Goal: Task Accomplishment & Management: Use online tool/utility

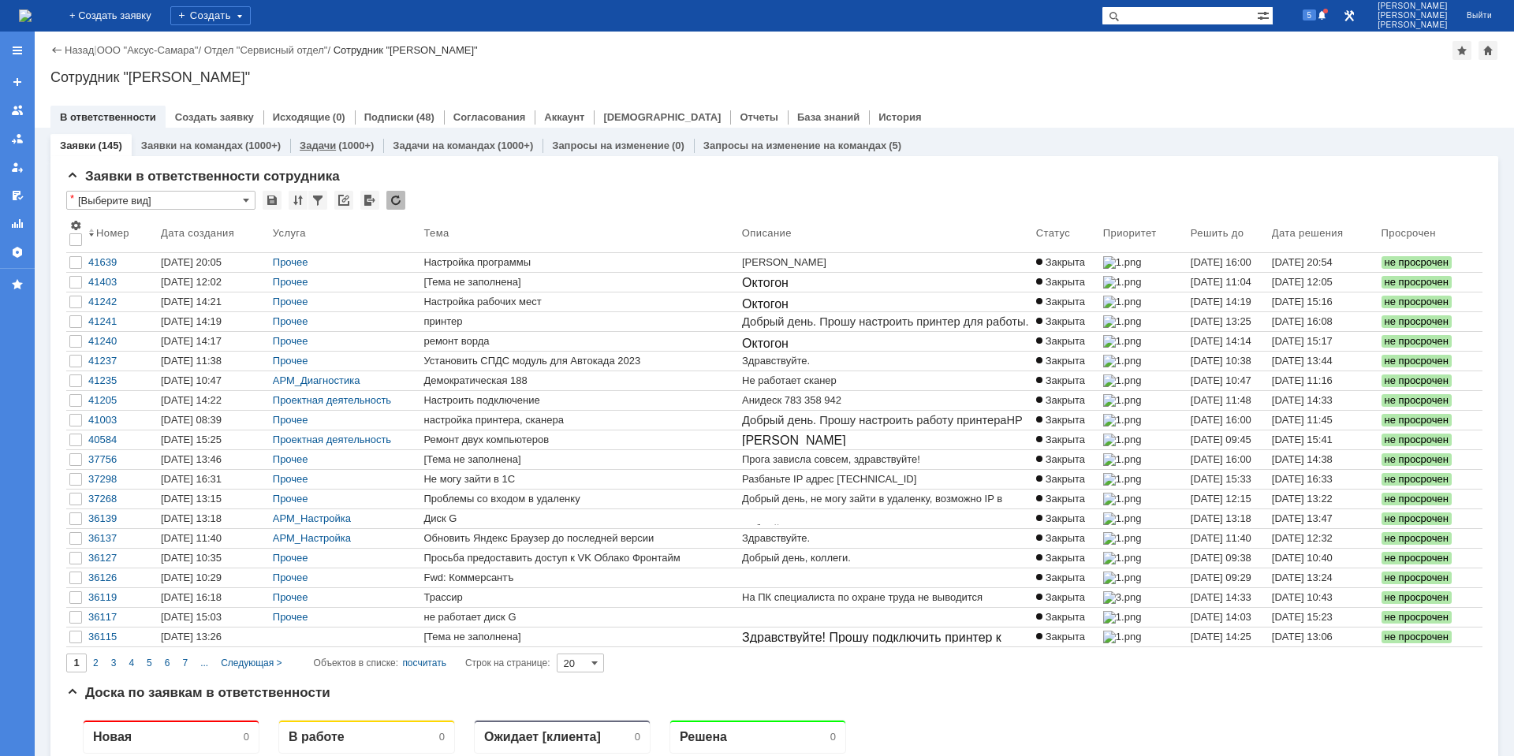
drag, startPoint x: 0, startPoint y: 0, endPoint x: 330, endPoint y: 142, distance: 359.7
click at [330, 142] on link "Задачи" at bounding box center [318, 146] width 36 height 12
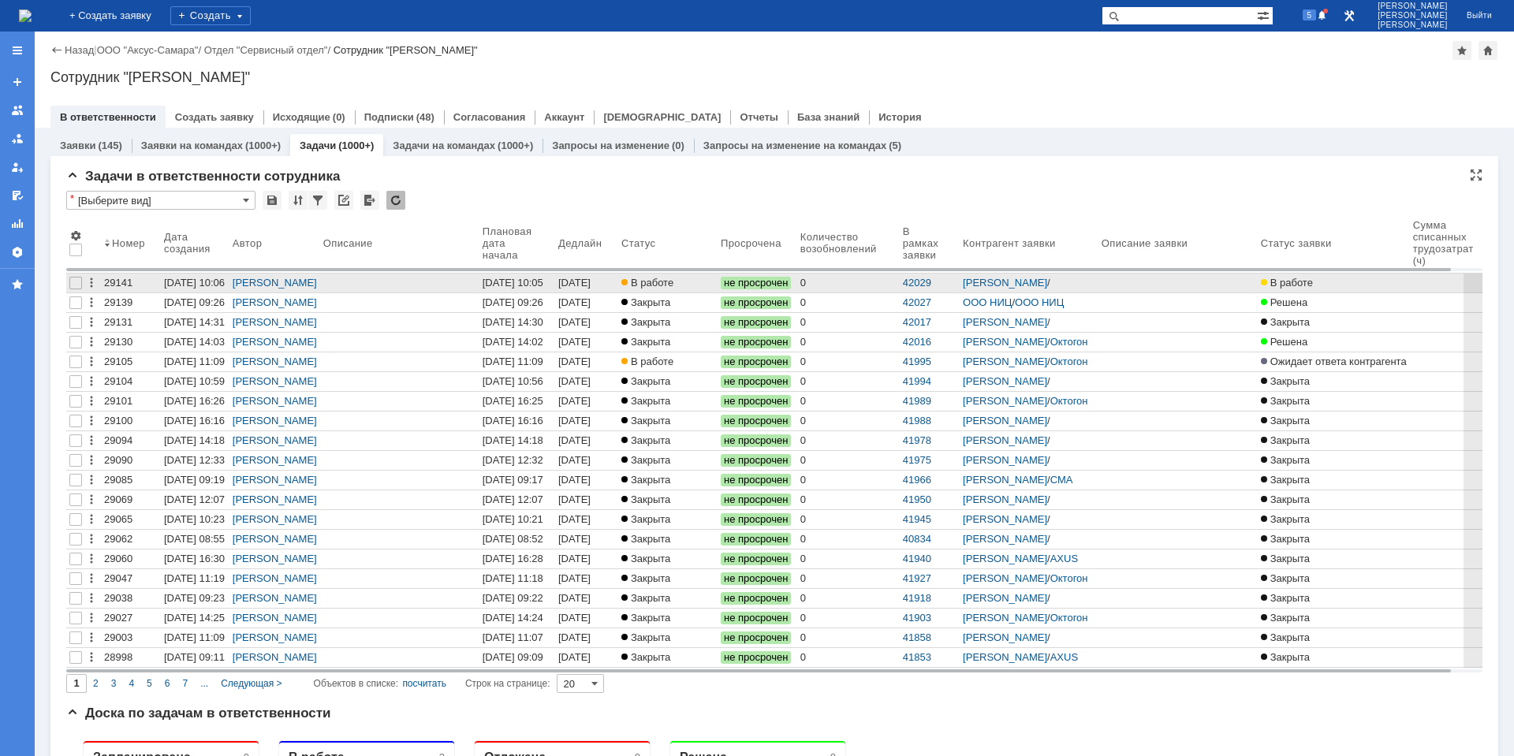
click at [492, 283] on div "[DATE] 10:05" at bounding box center [513, 283] width 61 height 12
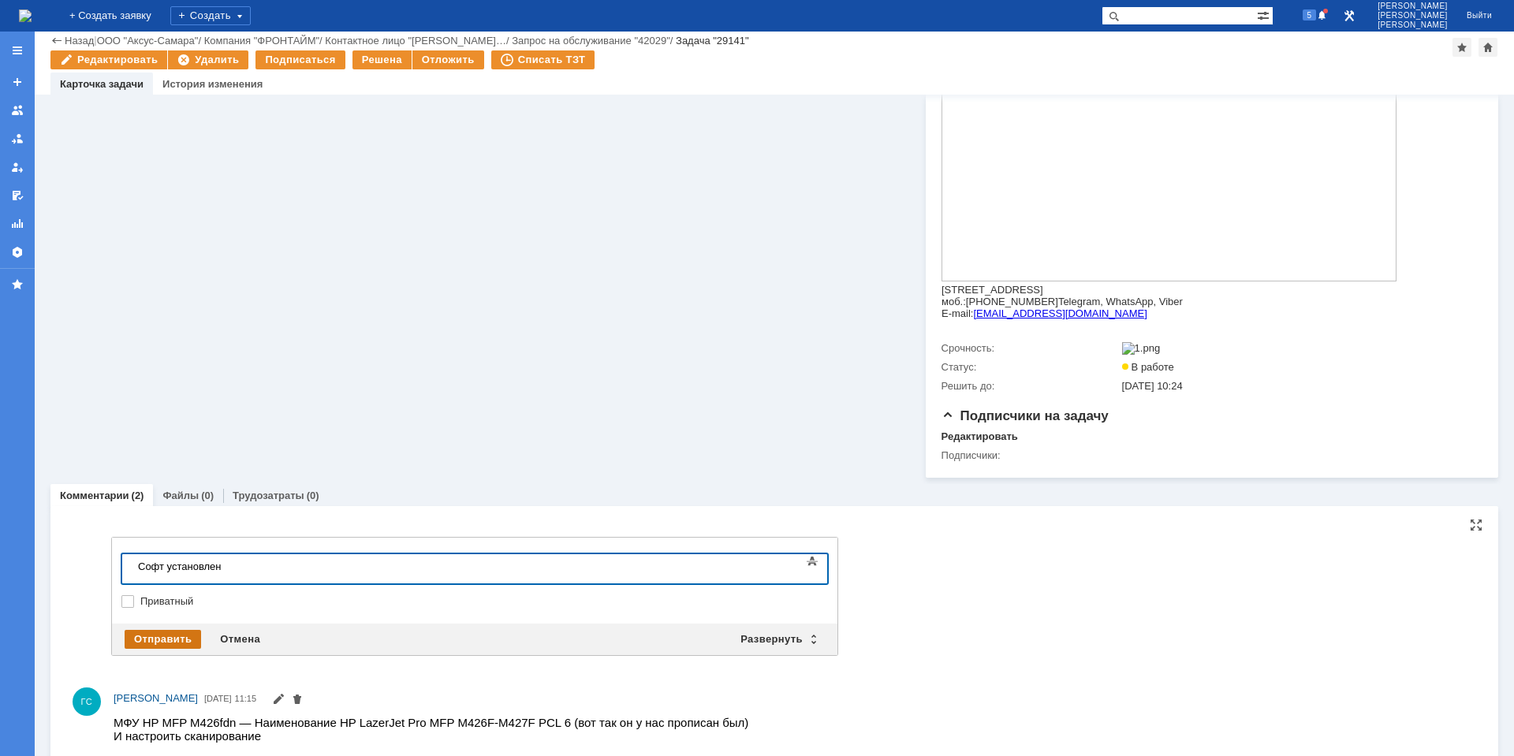
click at [181, 646] on div "Отправить" at bounding box center [163, 639] width 77 height 19
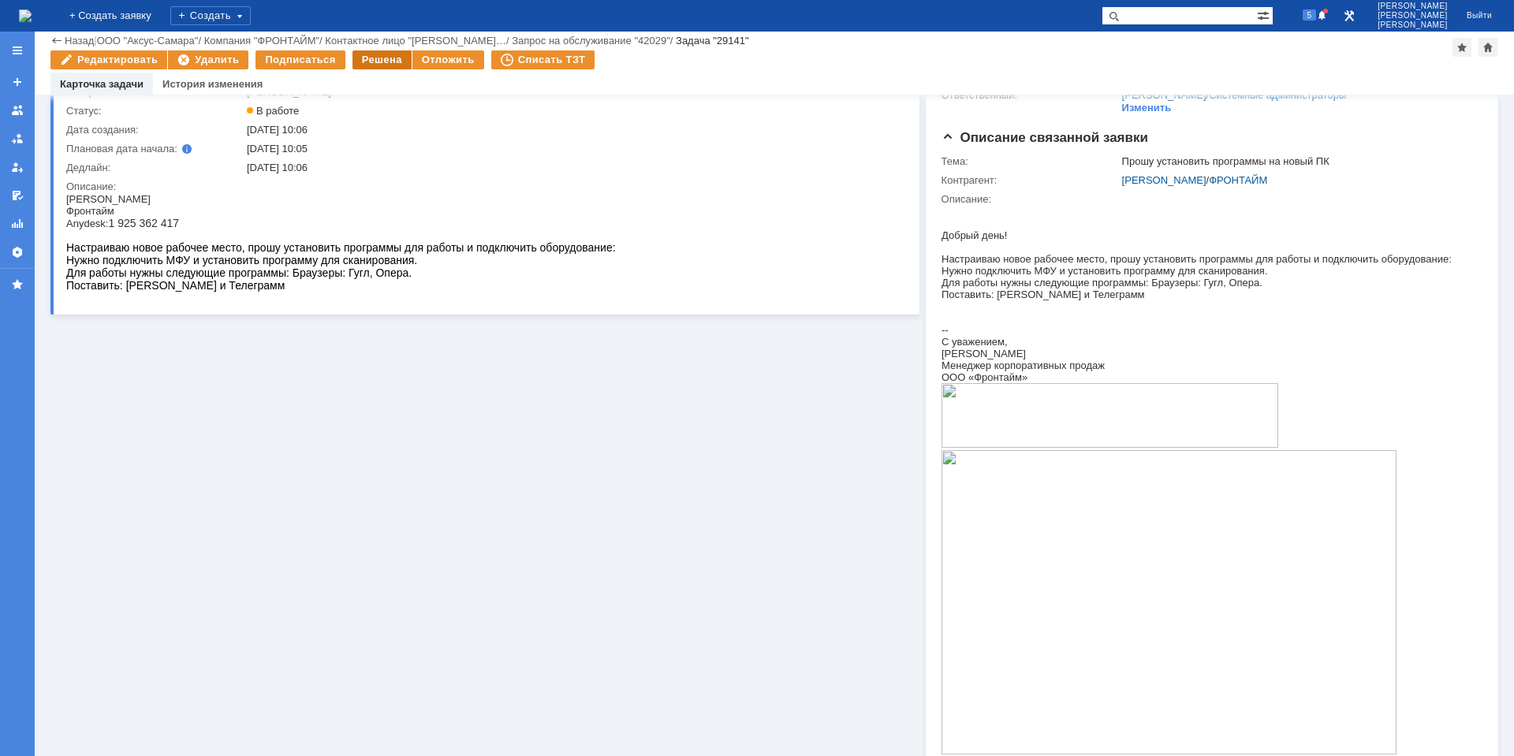
click at [371, 56] on div "Решена" at bounding box center [382, 59] width 59 height 19
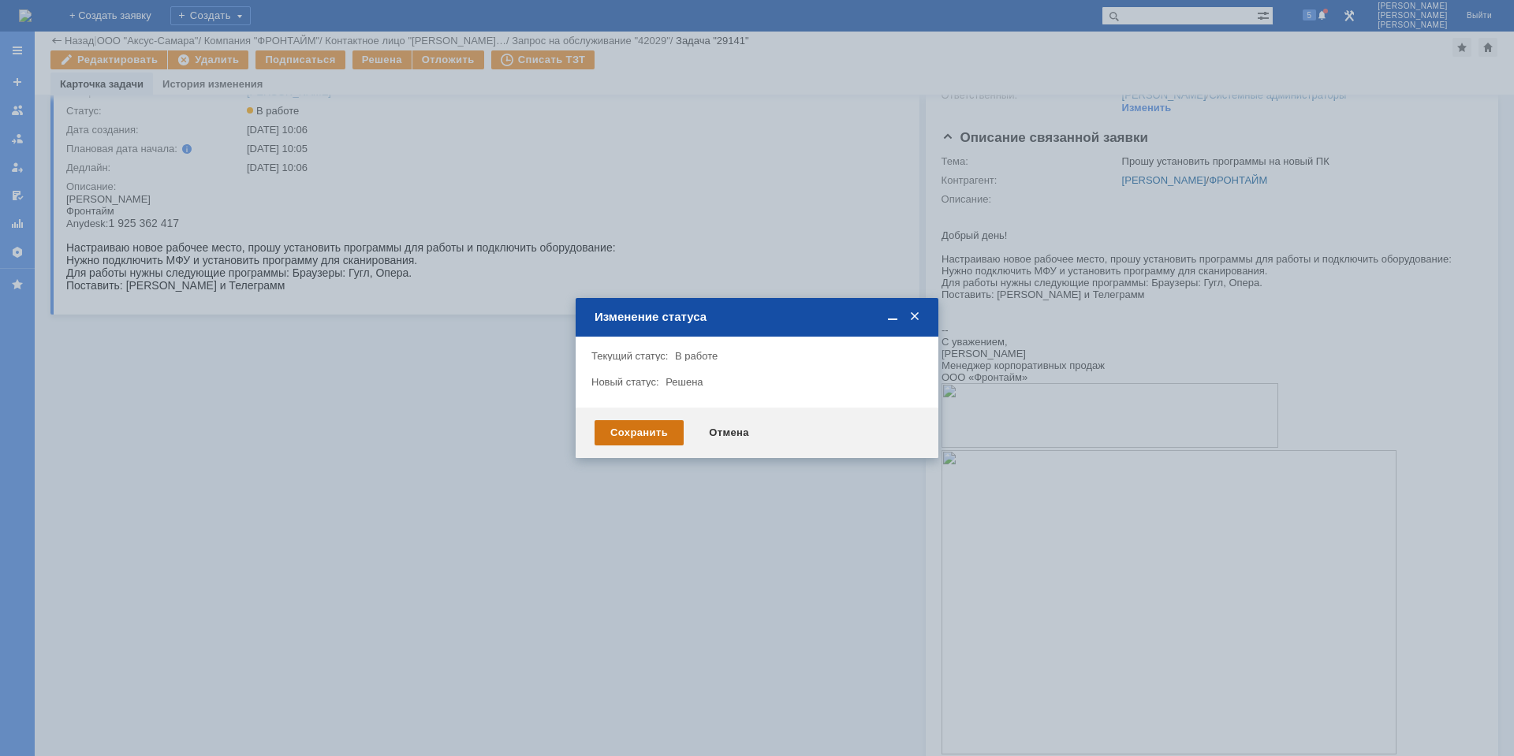
click at [610, 420] on div "Сохранить" at bounding box center [639, 432] width 89 height 25
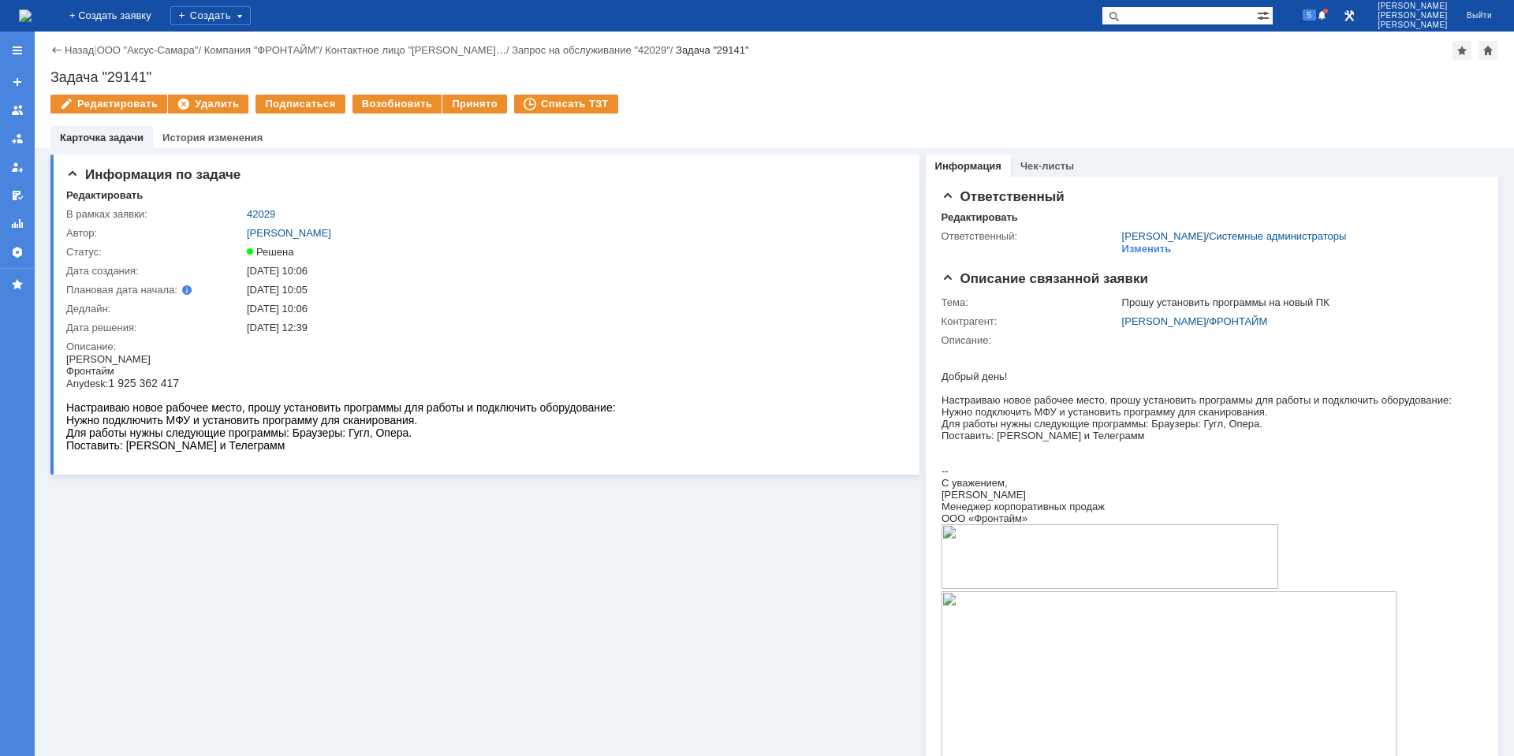
click at [32, 20] on img at bounding box center [25, 15] width 13 height 13
